Goal: Contribute content: Contribute content

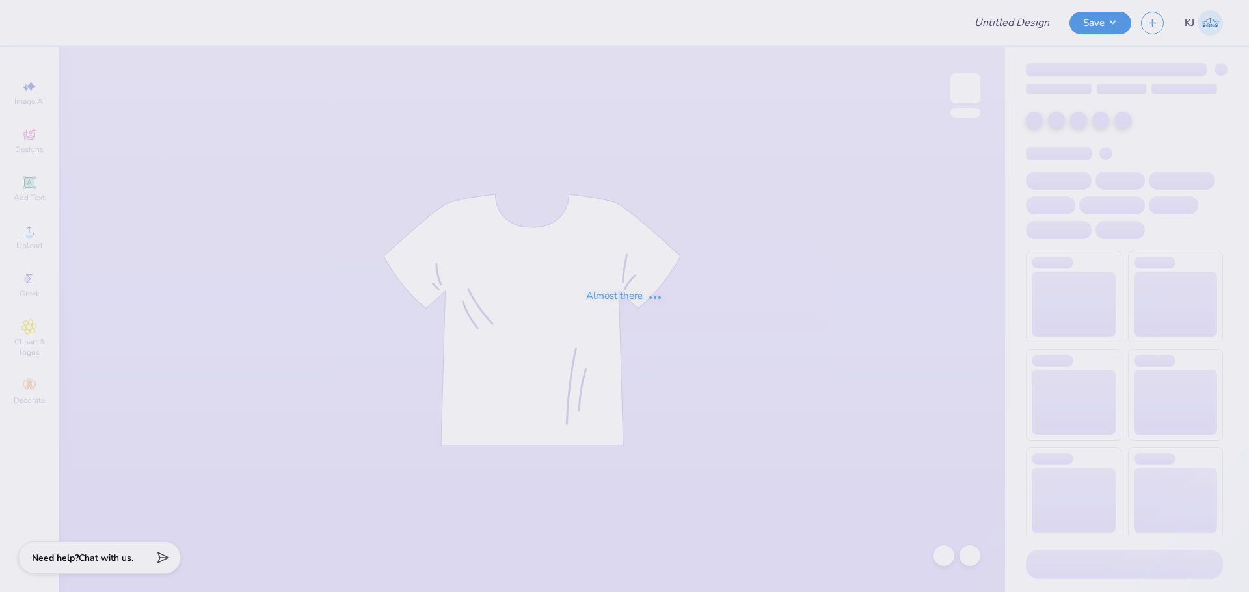
type input "[PERSON_NAME] : [GEOGRAPHIC_DATA]"
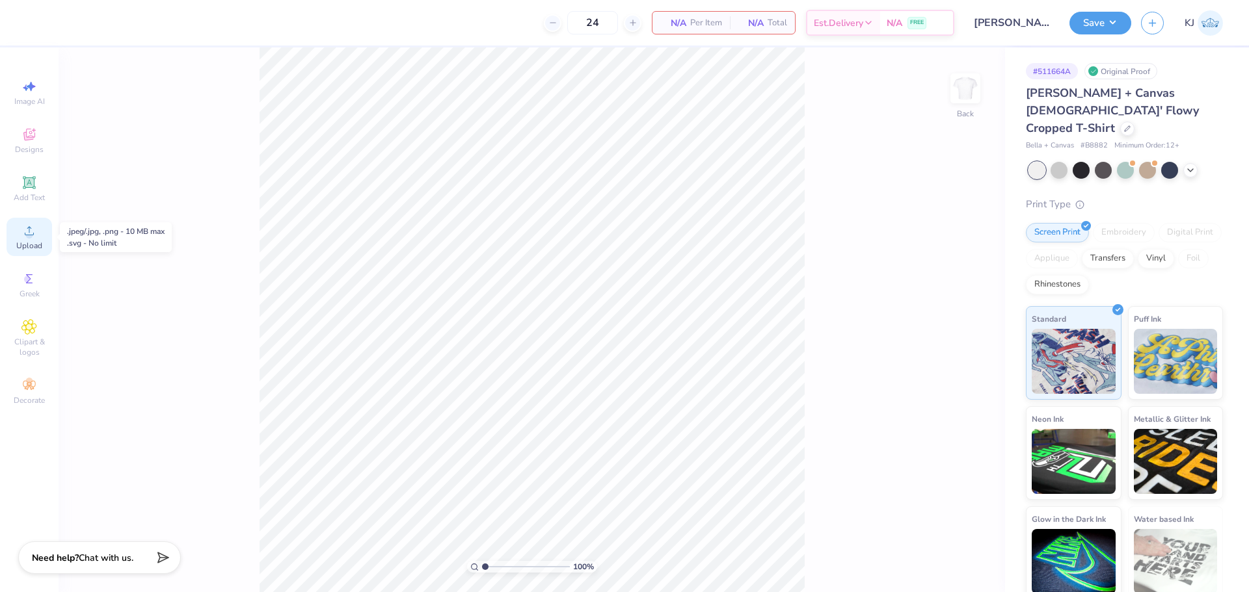
click at [29, 243] on span "Upload" at bounding box center [29, 246] width 26 height 10
click at [16, 189] on div "Add Text" at bounding box center [30, 189] width 46 height 38
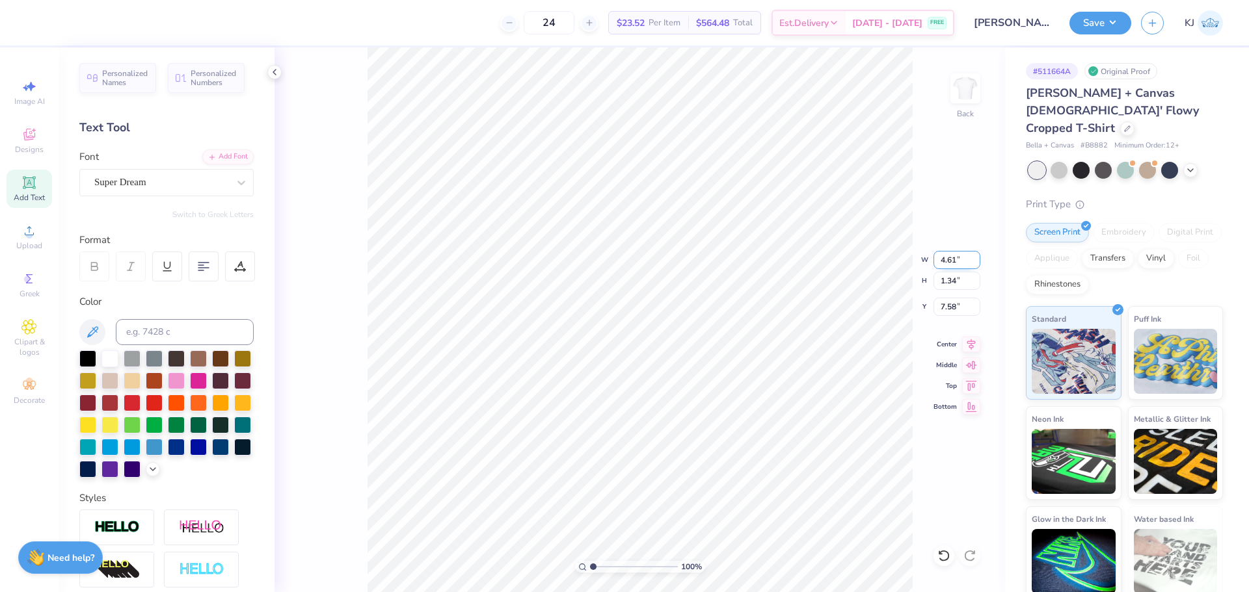
click at [943, 260] on input "4.61" at bounding box center [956, 260] width 47 height 18
type input "11.00"
type input "3.19"
type input "6.66"
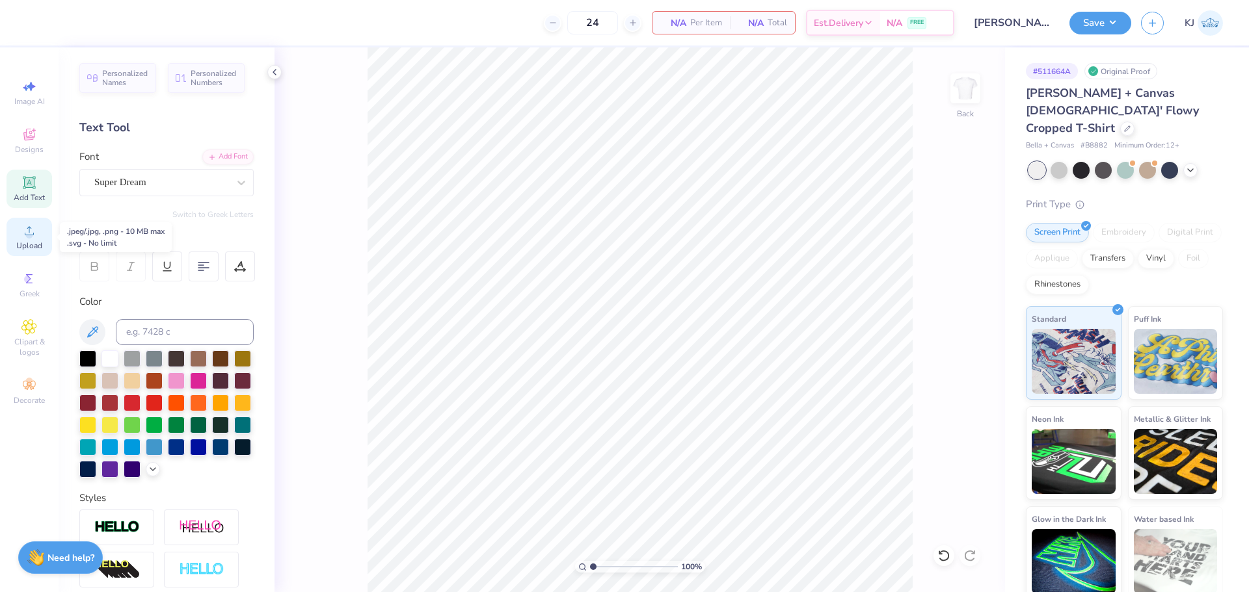
click at [32, 241] on span "Upload" at bounding box center [29, 246] width 26 height 10
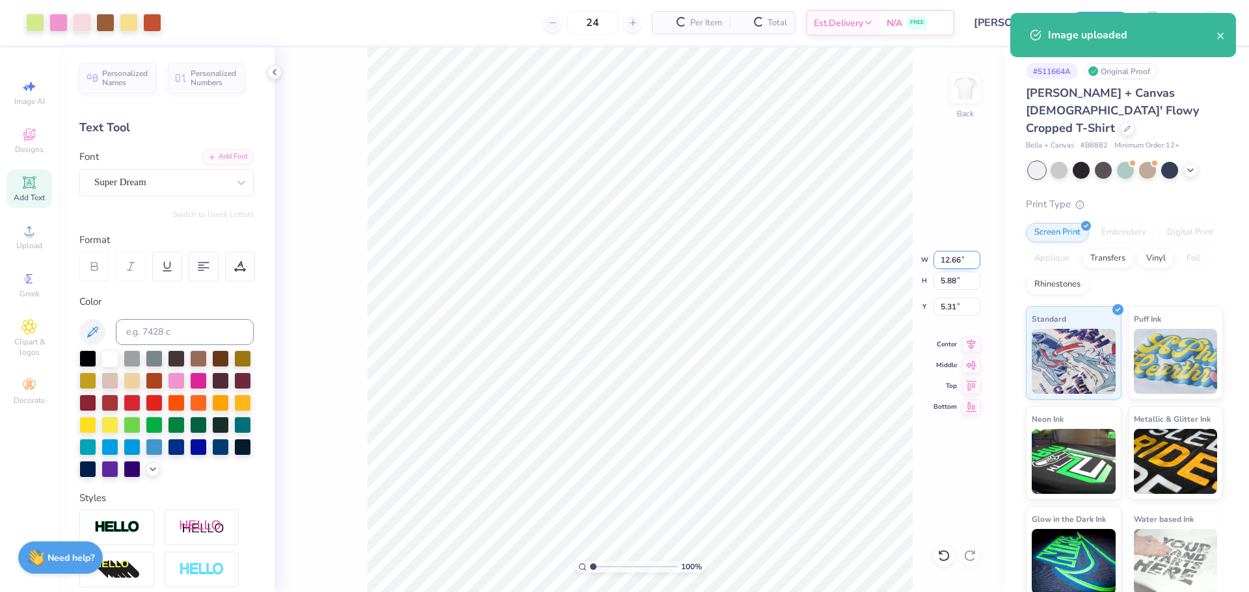
click at [944, 265] on input "12.66" at bounding box center [956, 260] width 47 height 18
type input "11.00"
type input "5.10"
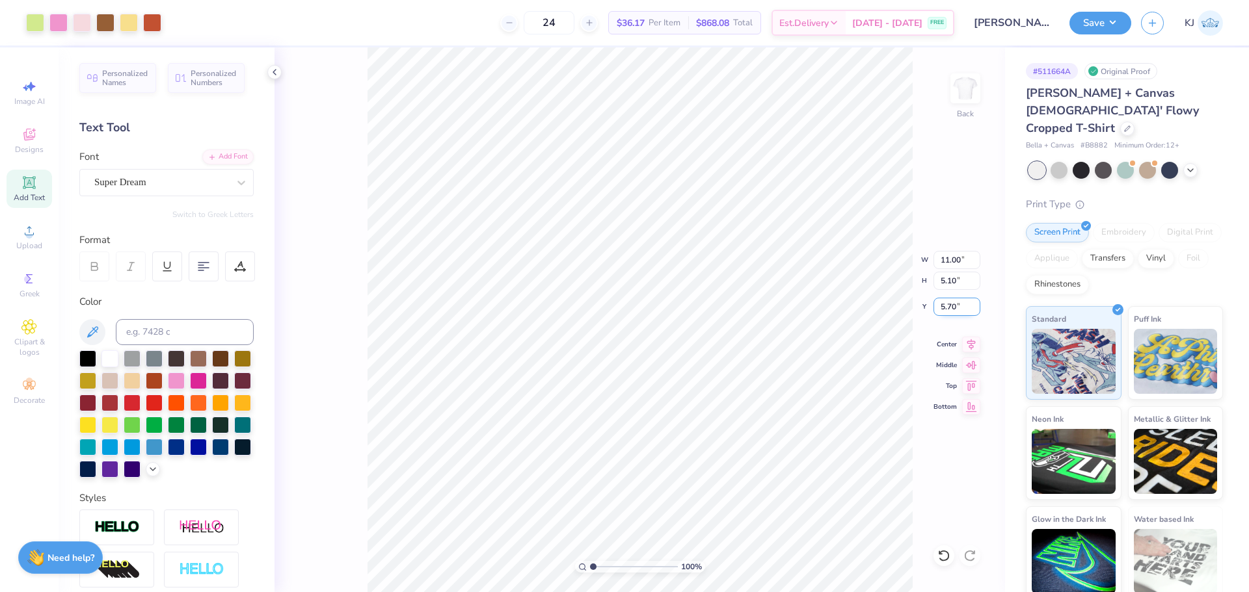
click at [951, 308] on input "5.70" at bounding box center [956, 307] width 47 height 18
type input "3.00"
click at [941, 308] on input "3.00" at bounding box center [956, 307] width 47 height 18
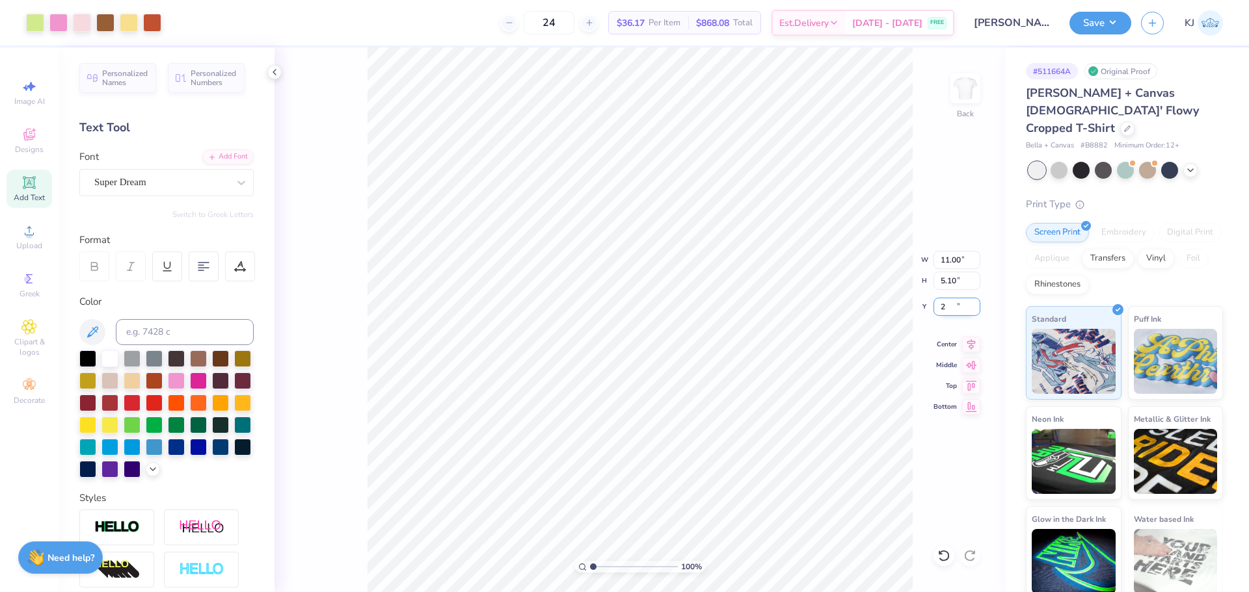
type input "2.00"
click at [1113, 20] on button "Save" at bounding box center [1100, 21] width 62 height 23
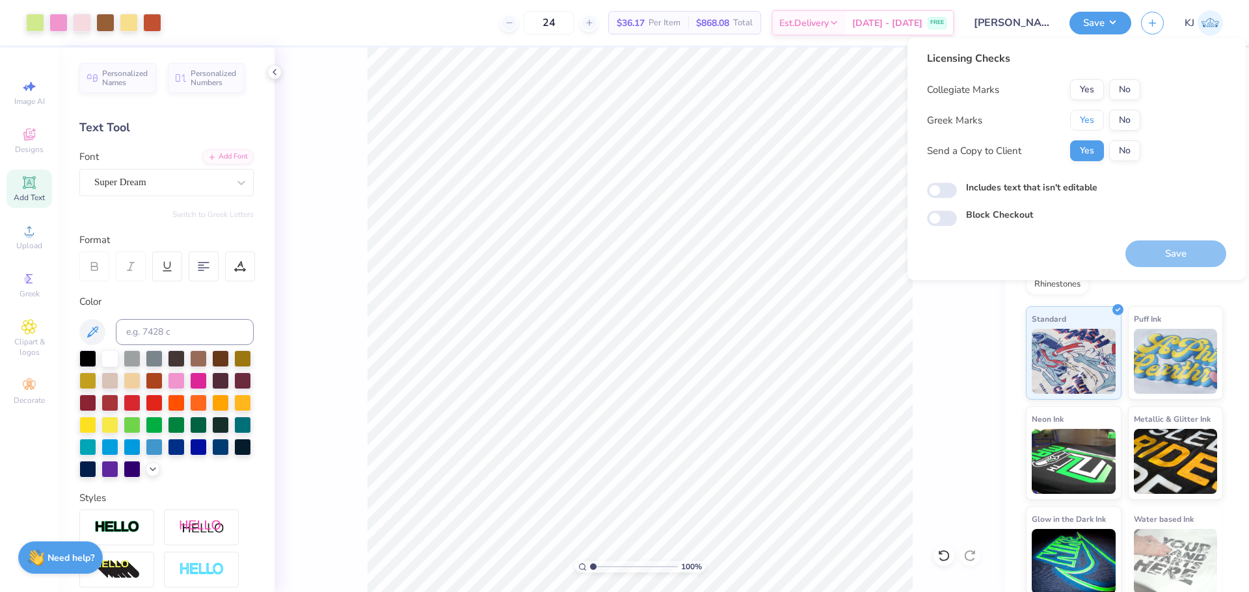
drag, startPoint x: 1089, startPoint y: 117, endPoint x: 1107, endPoint y: 104, distance: 21.9
click at [1089, 118] on button "Yes" at bounding box center [1087, 120] width 34 height 21
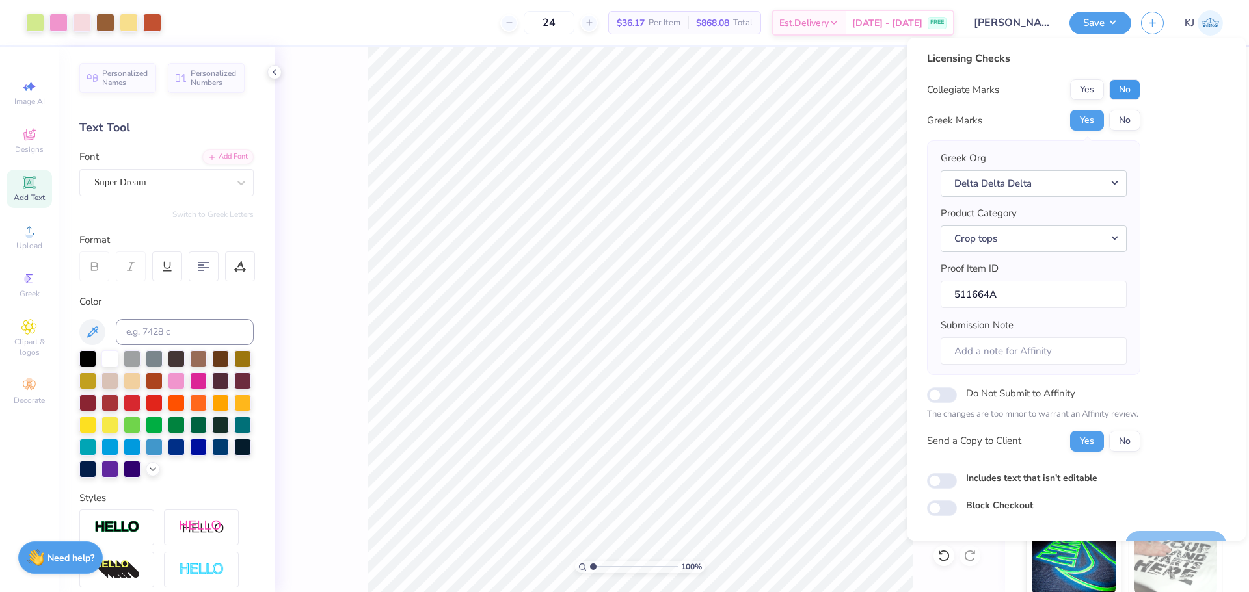
click at [1122, 89] on button "No" at bounding box center [1124, 89] width 31 height 21
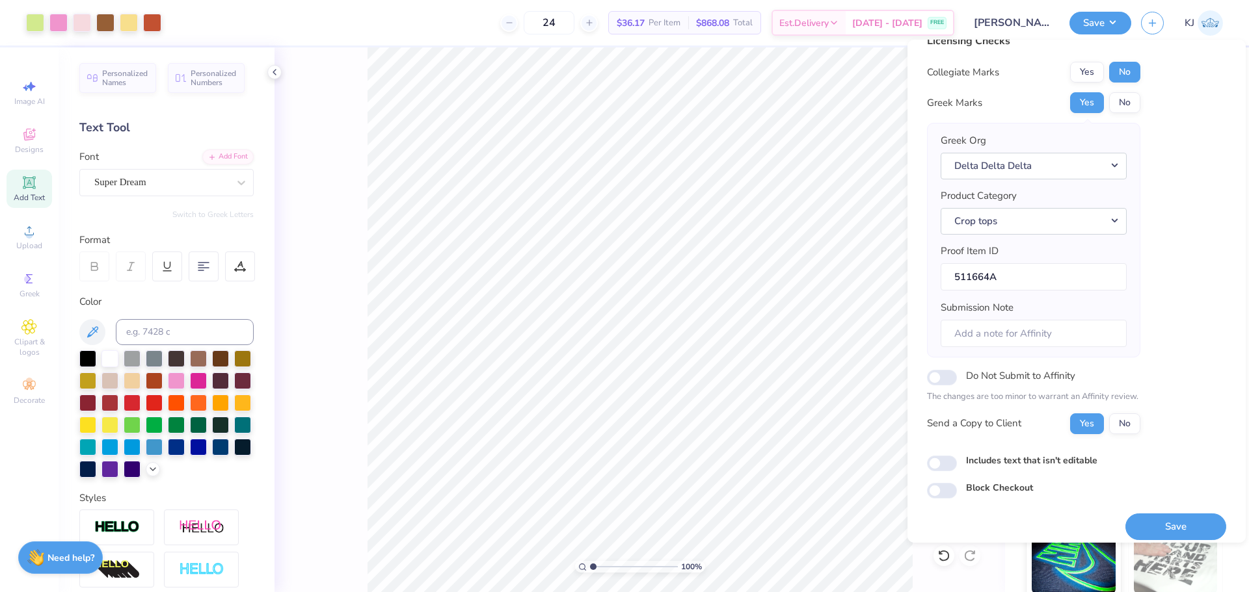
scroll to position [29, 0]
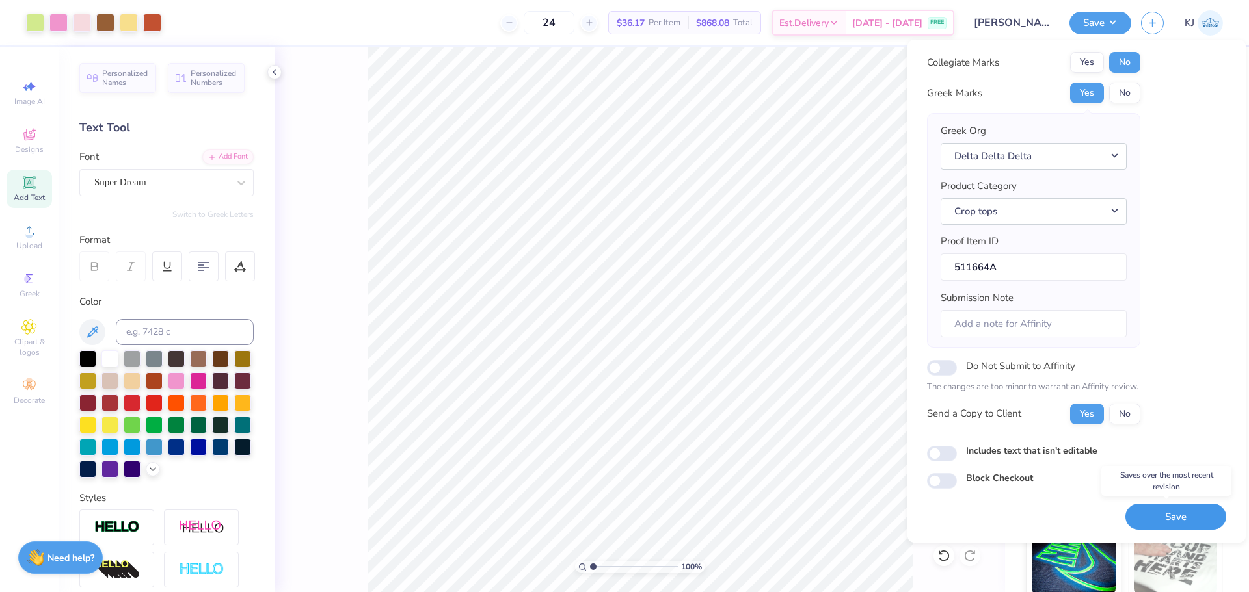
click at [1142, 520] on button "Save" at bounding box center [1175, 517] width 101 height 27
